Goal: Task Accomplishment & Management: Use online tool/utility

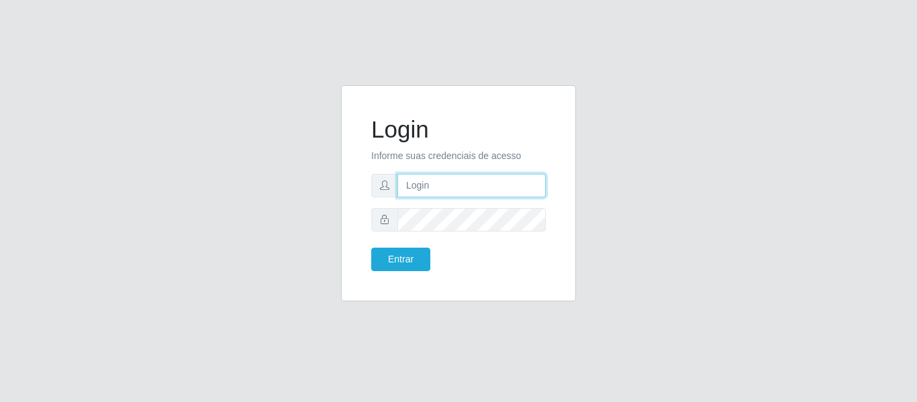
click at [459, 190] on input "text" at bounding box center [471, 185] width 148 height 23
type input "[EMAIL_ADDRESS][DOMAIN_NAME]"
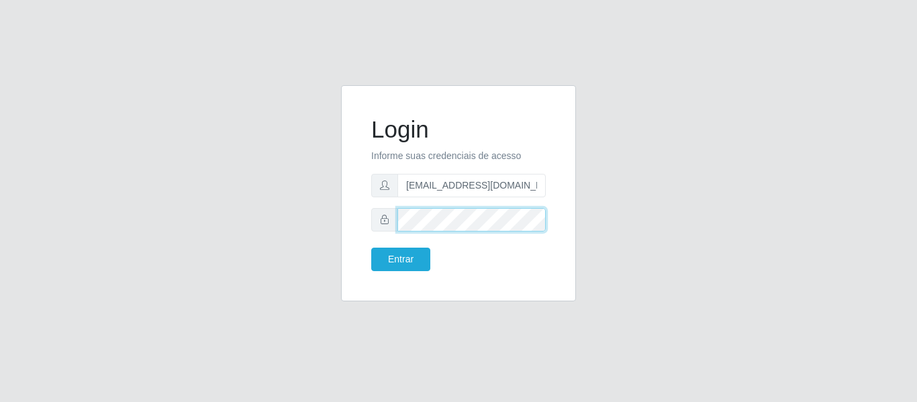
click at [371, 248] on button "Entrar" at bounding box center [400, 259] width 59 height 23
click at [397, 277] on div "Login Informe suas credenciais de acesso [EMAIL_ADDRESS][DOMAIN_NAME] Entrar" at bounding box center [458, 193] width 201 height 183
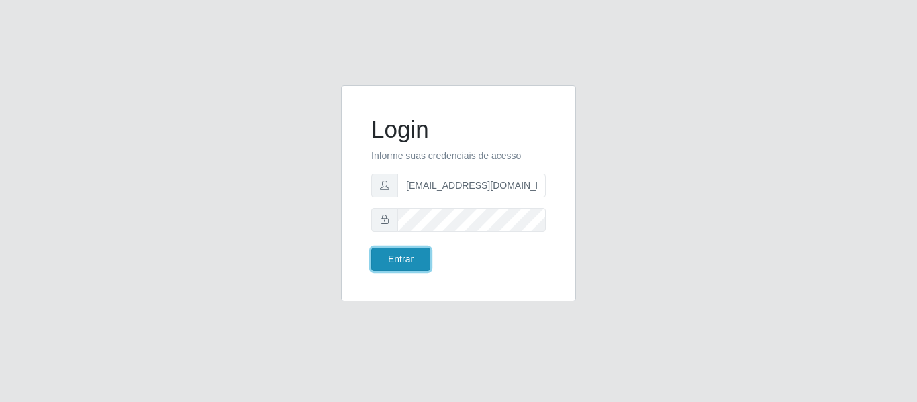
click at [398, 263] on button "Entrar" at bounding box center [400, 259] width 59 height 23
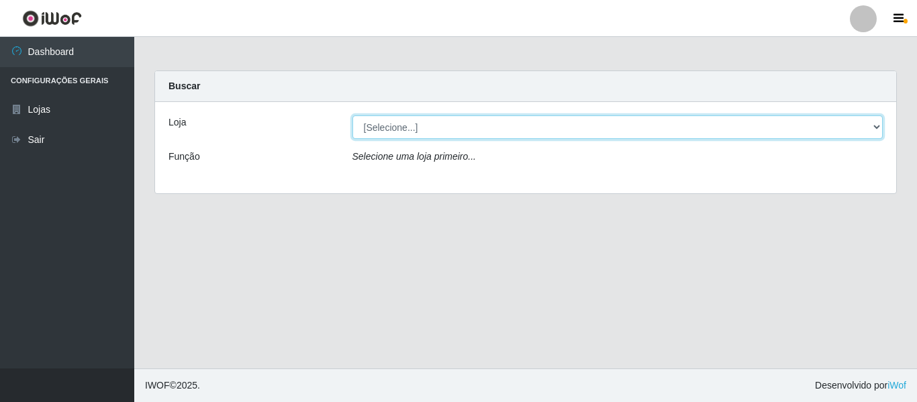
click at [542, 128] on select "[Selecione...] BomQueSó Agreste - Loja 2" at bounding box center [617, 126] width 531 height 23
select select "214"
click at [352, 115] on select "[Selecione...] BomQueSó Agreste - Loja 2" at bounding box center [617, 126] width 531 height 23
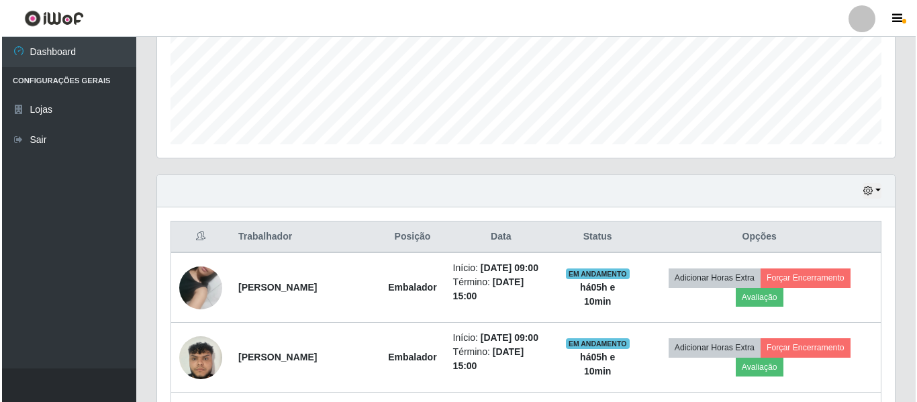
scroll to position [470, 0]
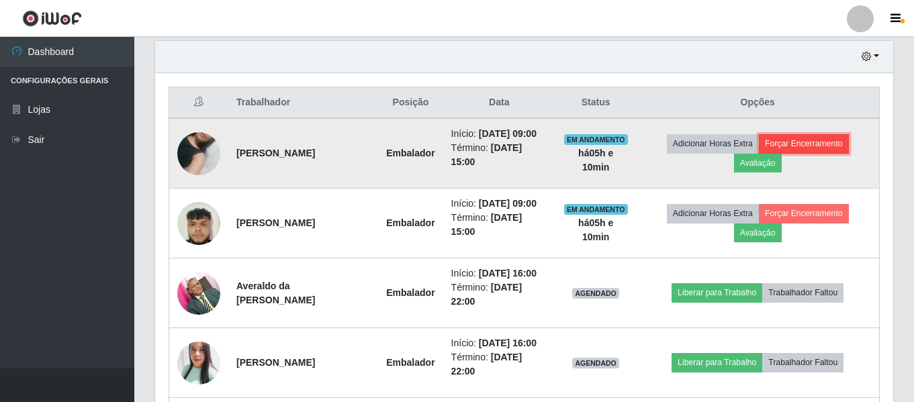
click at [812, 139] on button "Forçar Encerramento" at bounding box center [803, 143] width 90 height 19
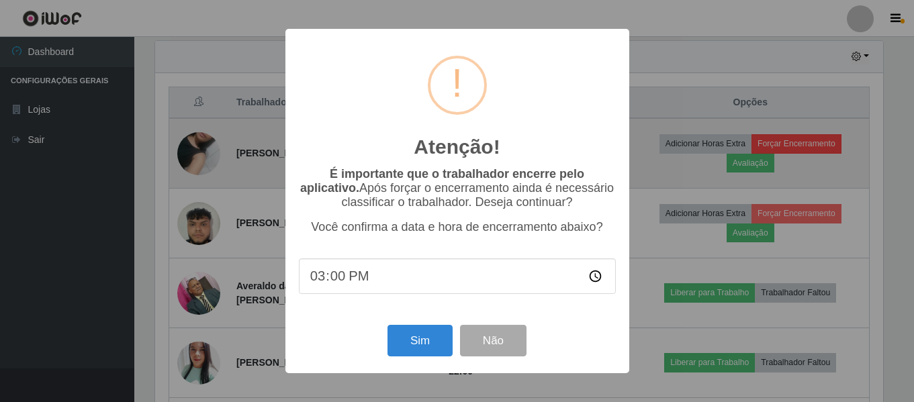
scroll to position [279, 731]
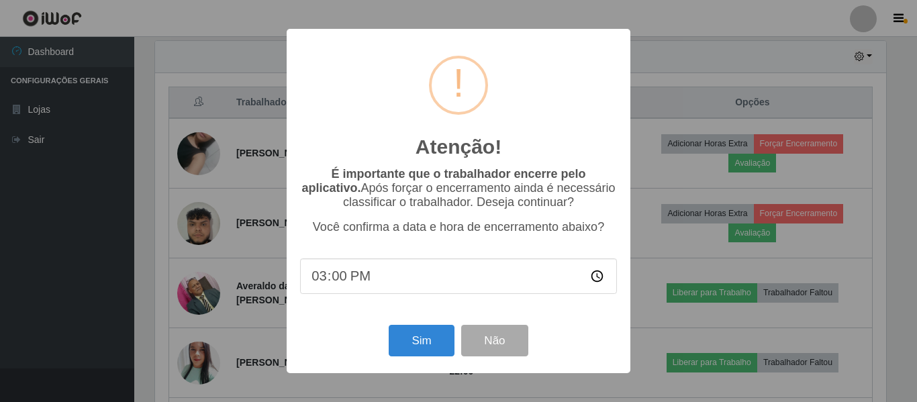
click at [605, 113] on div "Atenção! ×" at bounding box center [458, 104] width 317 height 125
click at [406, 345] on button "Sim" at bounding box center [421, 341] width 65 height 32
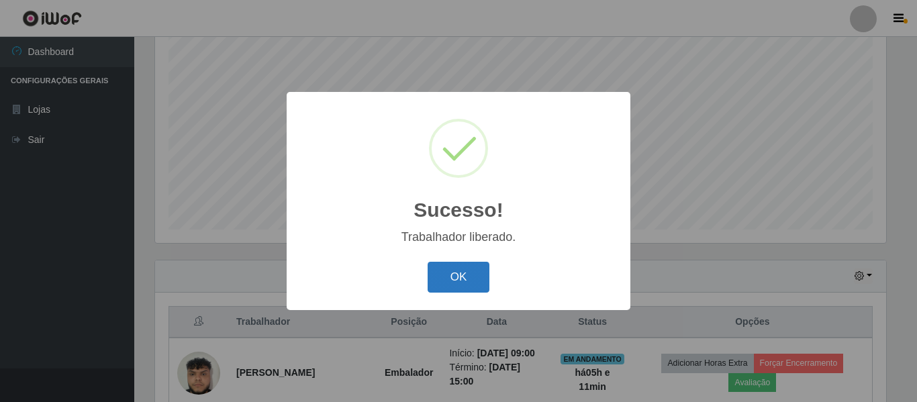
click at [481, 275] on button "OK" at bounding box center [459, 278] width 62 height 32
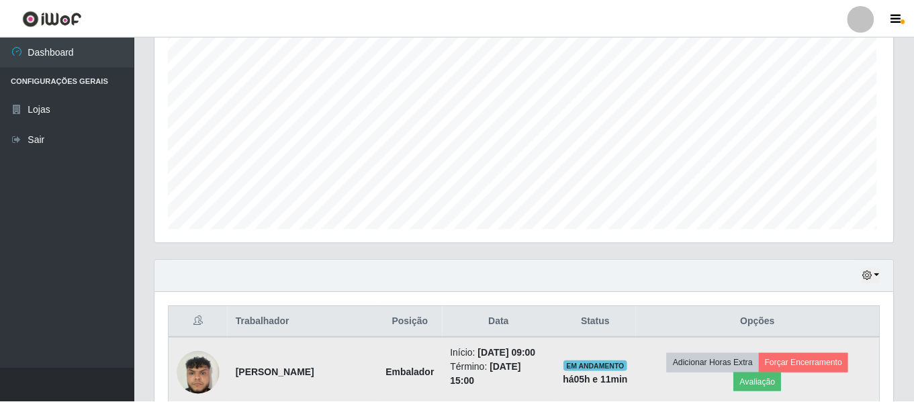
scroll to position [279, 738]
